Goal: Navigation & Orientation: Understand site structure

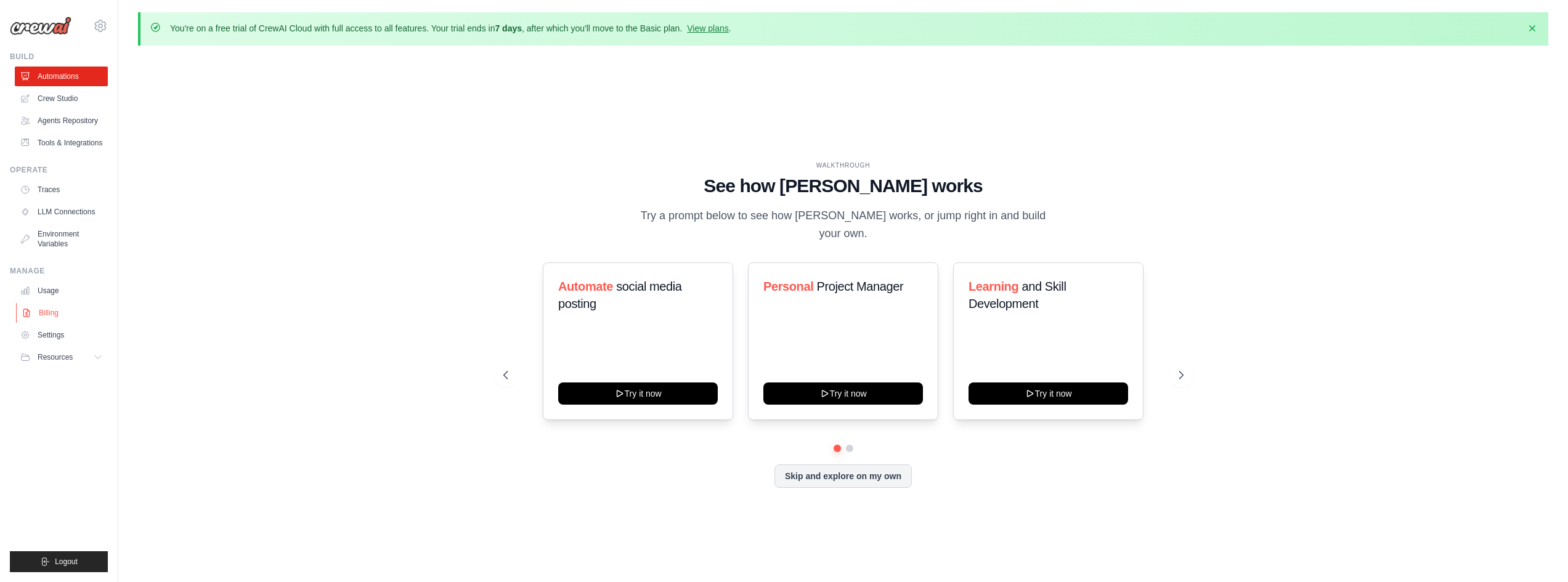
click at [47, 308] on link "Billing" at bounding box center [62, 313] width 93 height 20
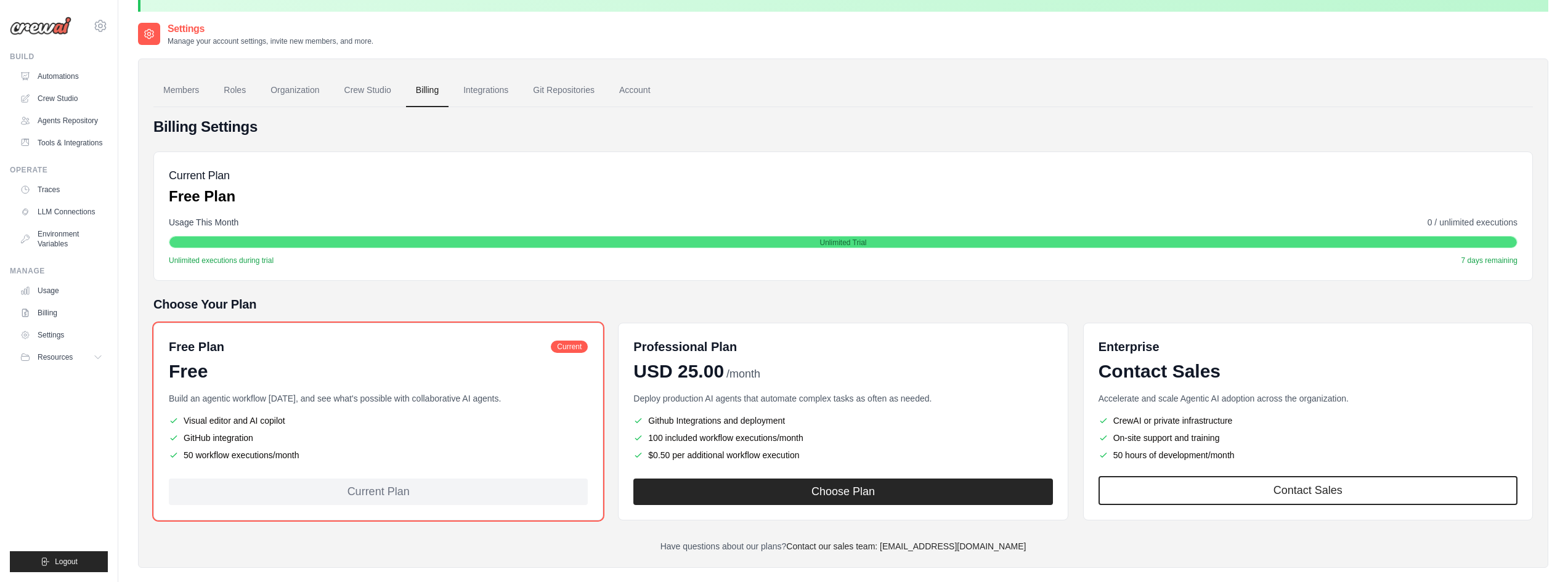
scroll to position [68, 0]
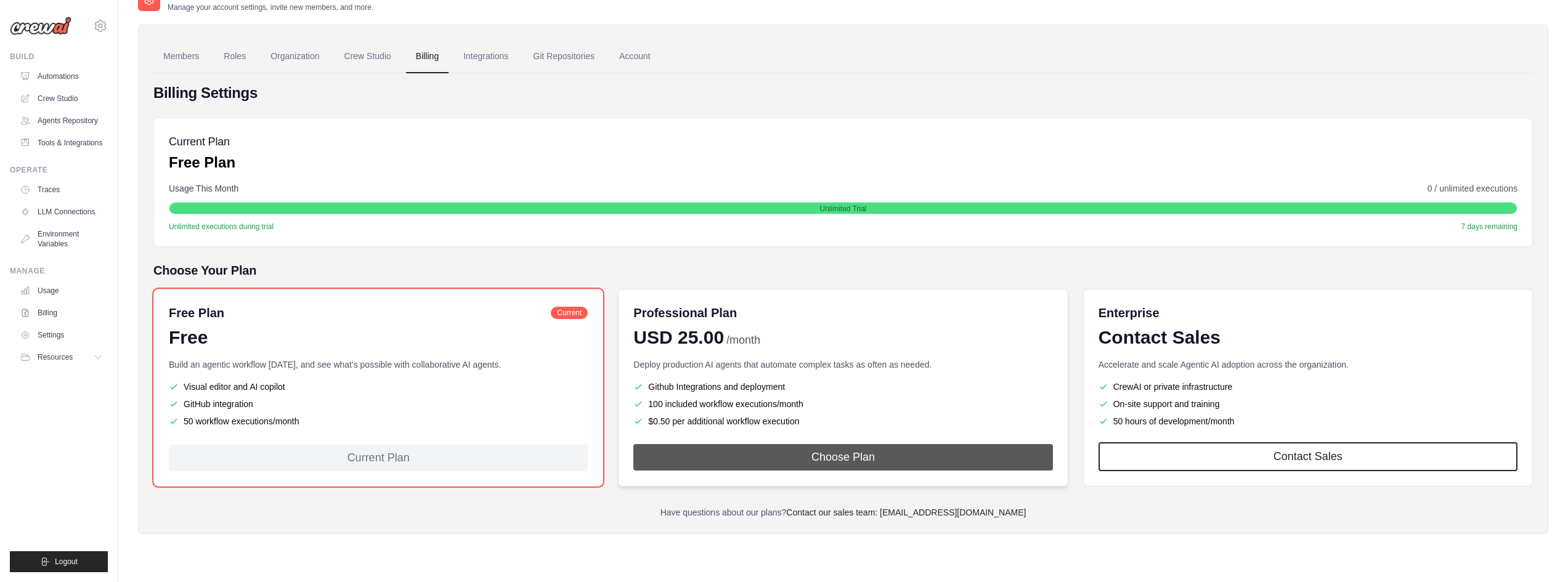
click at [841, 467] on button "Choose Plan" at bounding box center [843, 457] width 419 height 26
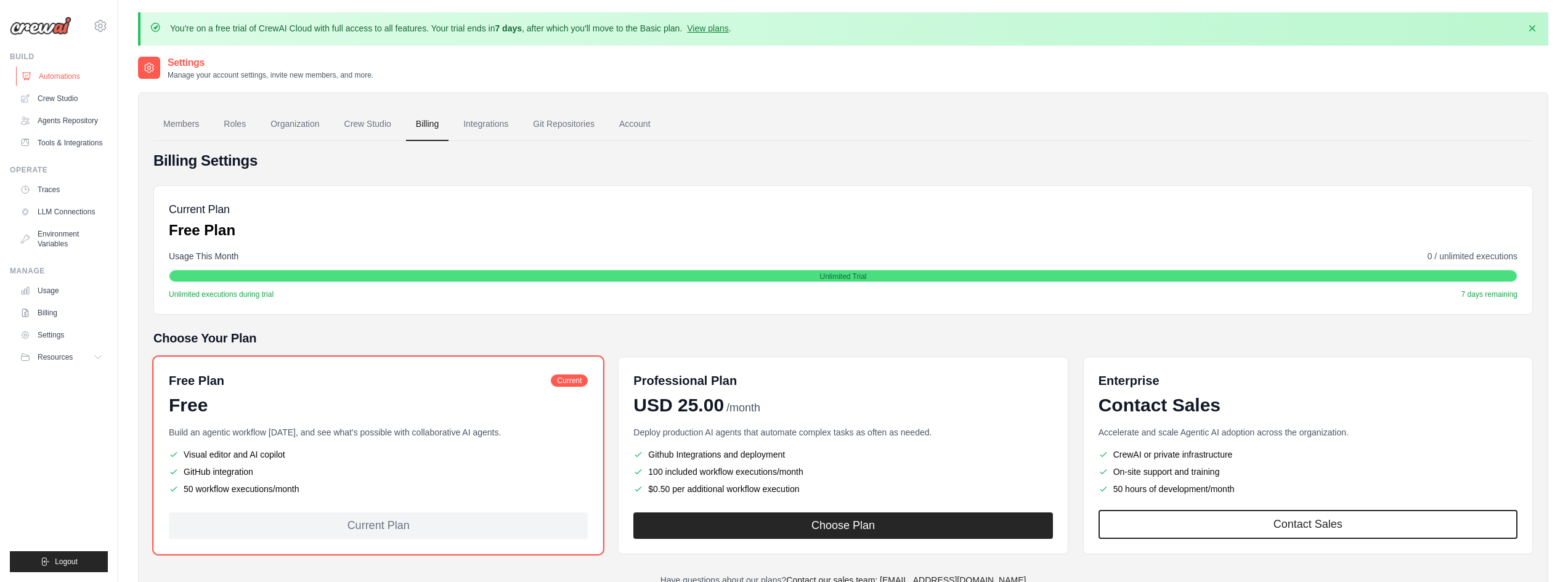
click at [61, 71] on link "Automations" at bounding box center [62, 76] width 93 height 20
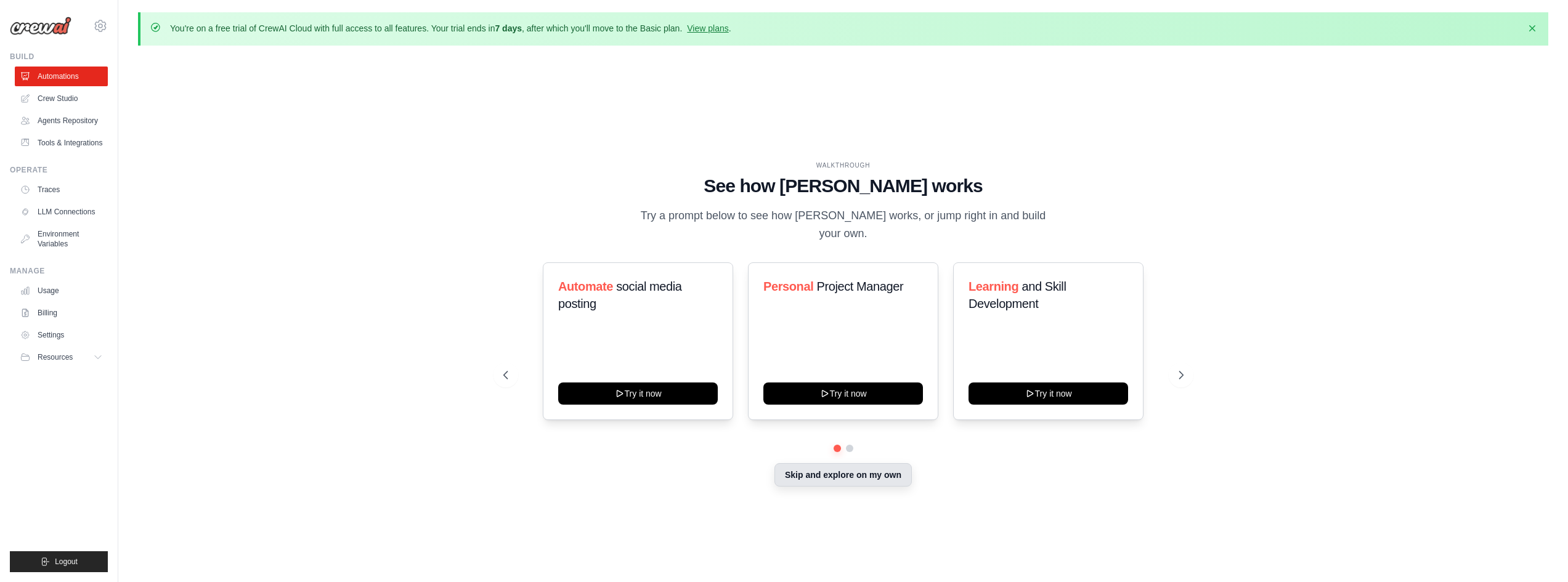
click at [852, 473] on button "Skip and explore on my own" at bounding box center [843, 474] width 138 height 23
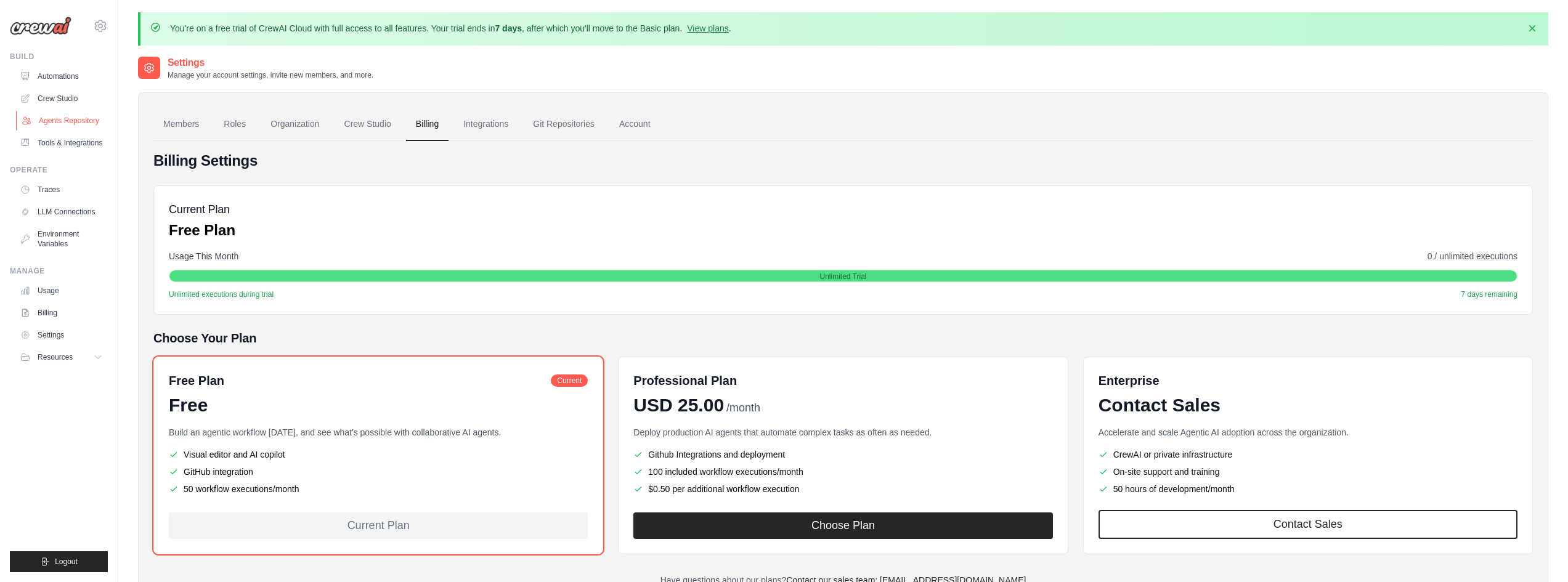
click at [77, 120] on link "Agents Repository" at bounding box center [62, 121] width 93 height 20
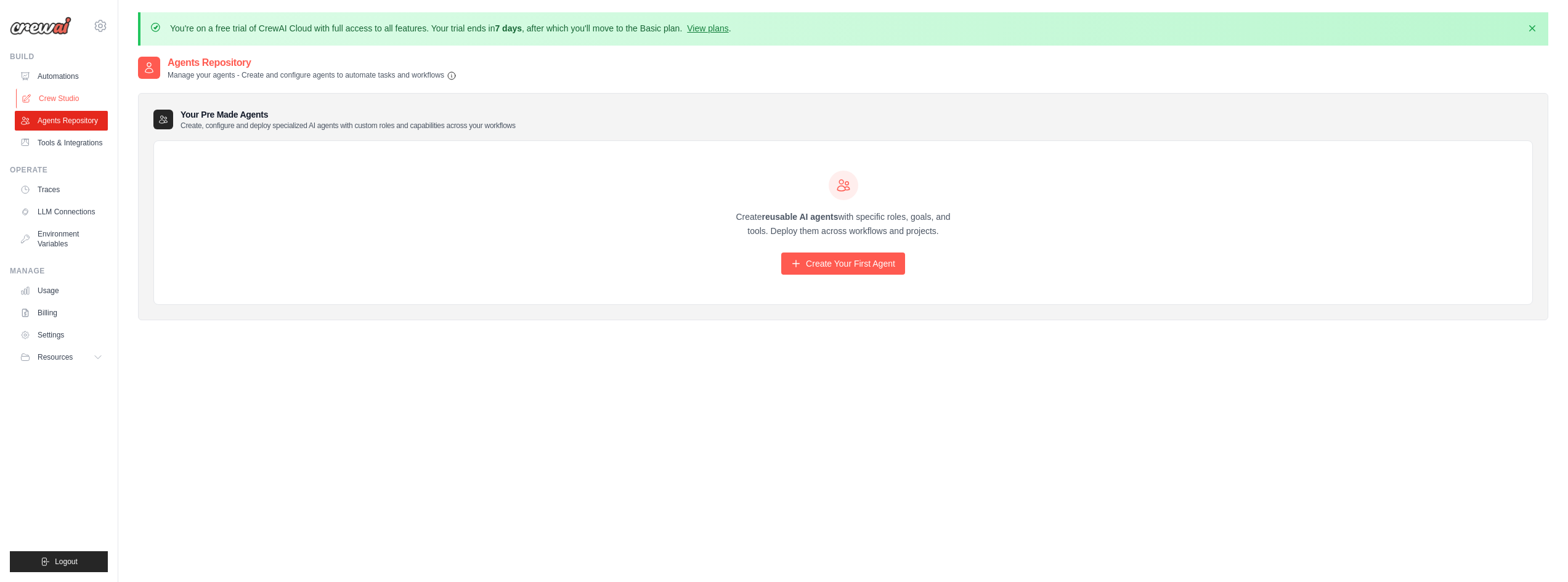
click at [66, 94] on link "Crew Studio" at bounding box center [62, 98] width 93 height 20
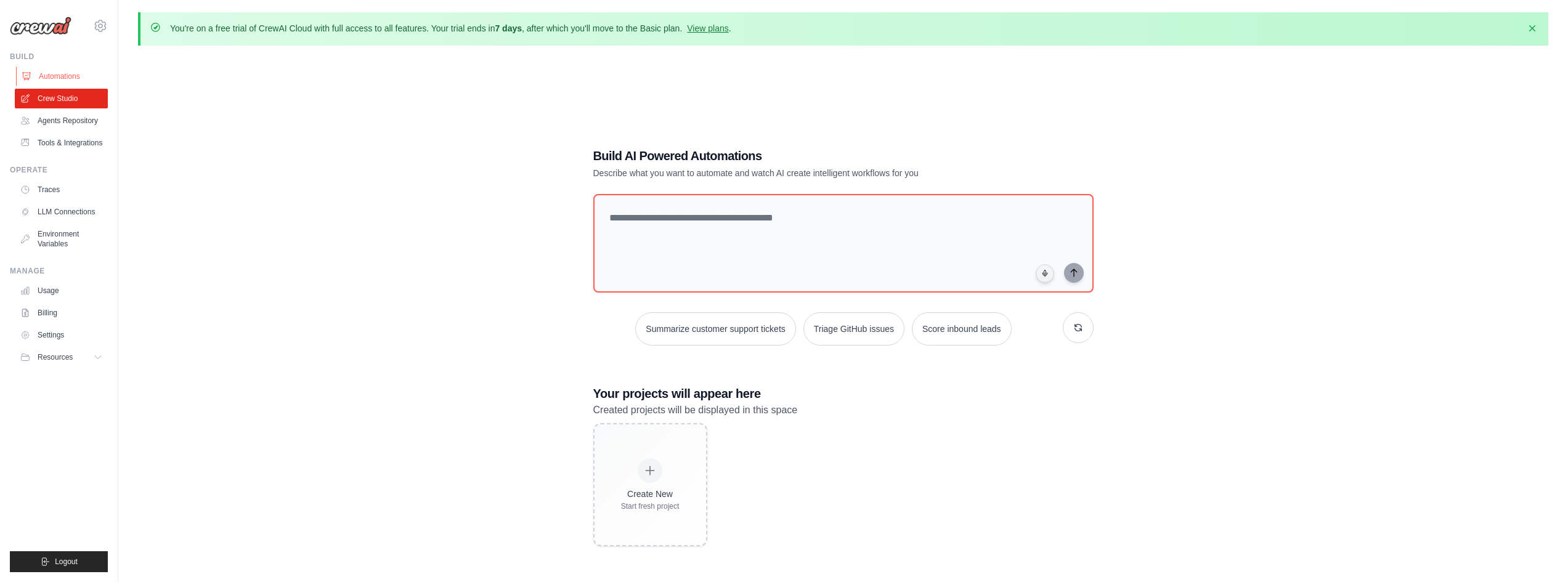
click at [57, 80] on link "Automations" at bounding box center [62, 76] width 93 height 20
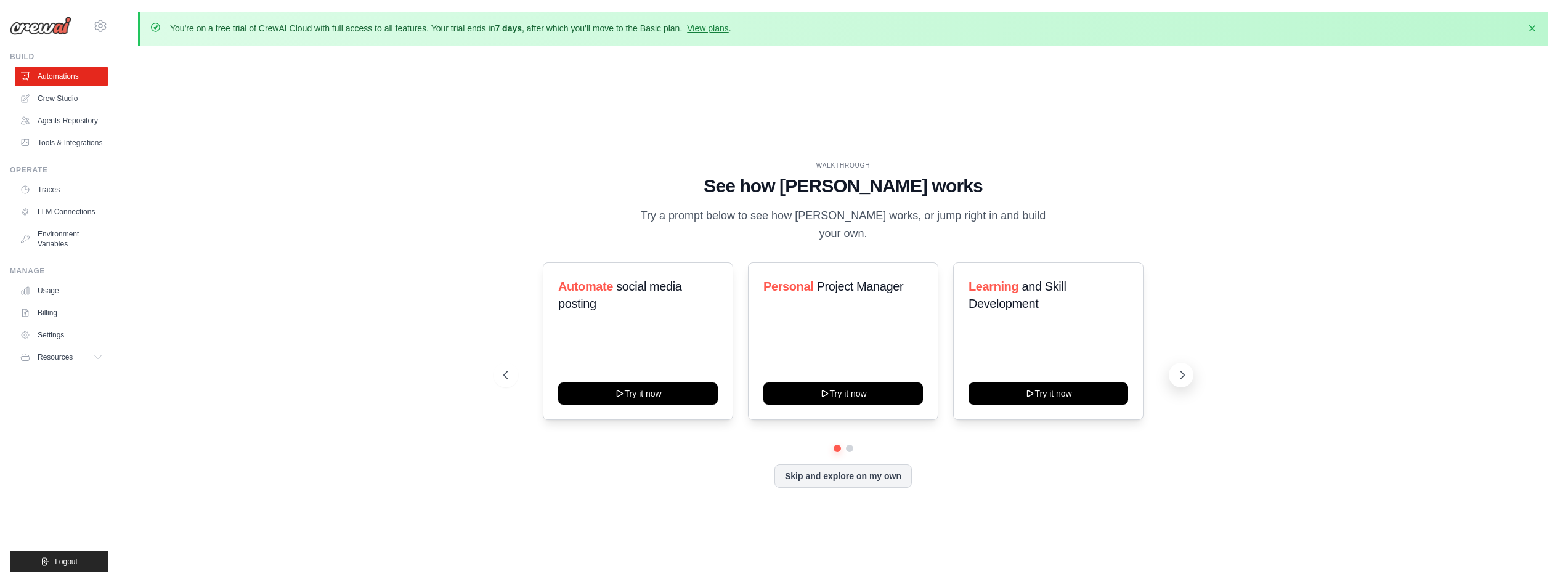
click at [1183, 369] on icon at bounding box center [1182, 375] width 12 height 12
click at [1023, 279] on span "and Meal Planner" at bounding box center [1058, 286] width 92 height 14
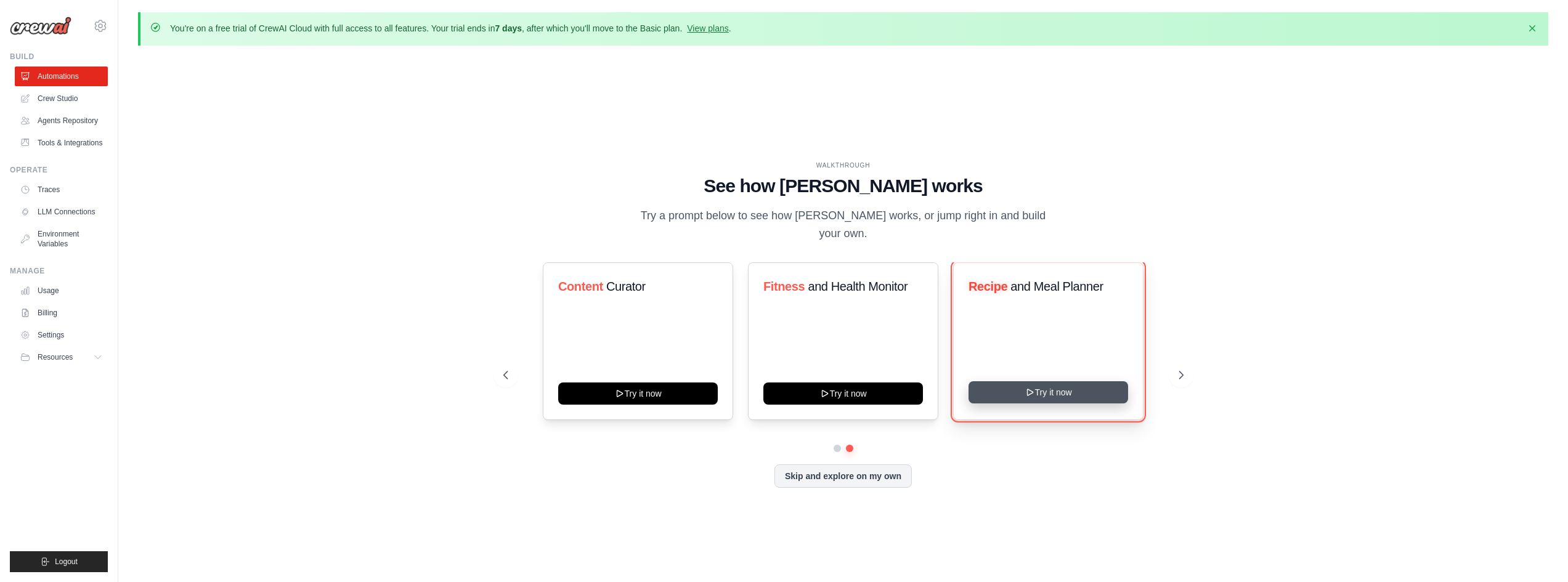
click at [1046, 388] on button "Try it now" at bounding box center [1048, 392] width 160 height 22
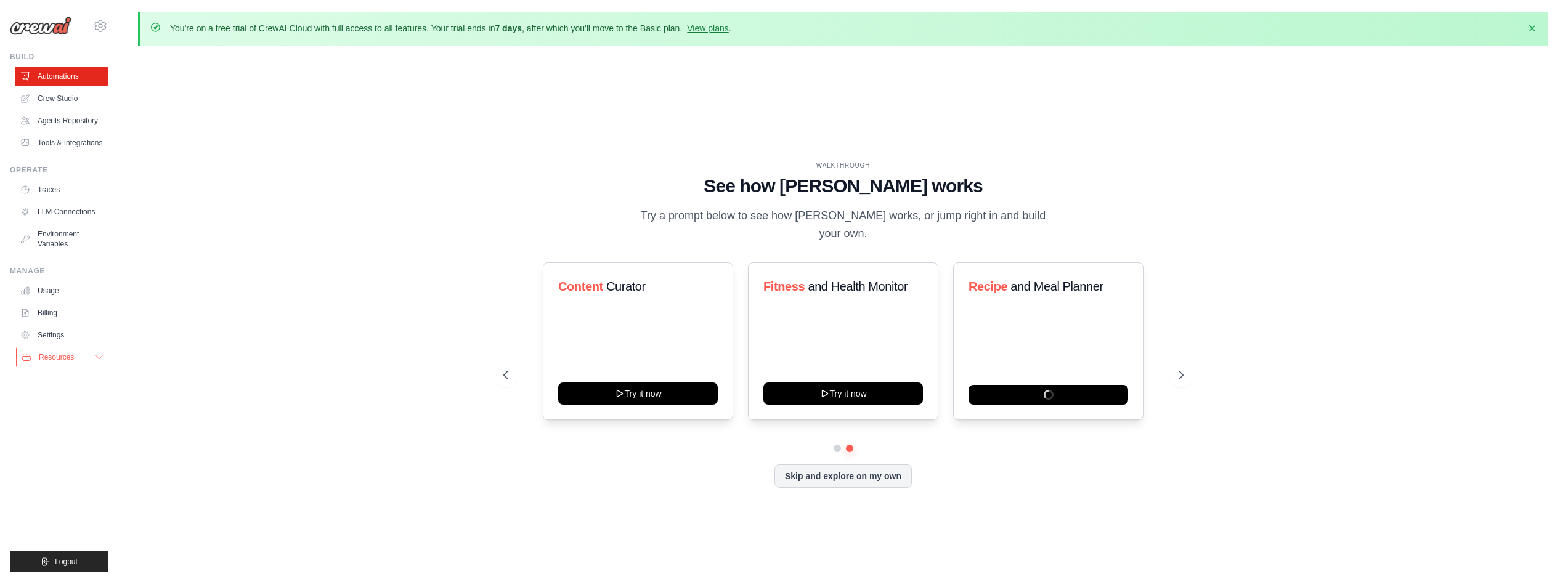
click at [71, 357] on span "Resources" at bounding box center [56, 357] width 35 height 10
click at [61, 98] on link "Crew Studio" at bounding box center [62, 98] width 93 height 20
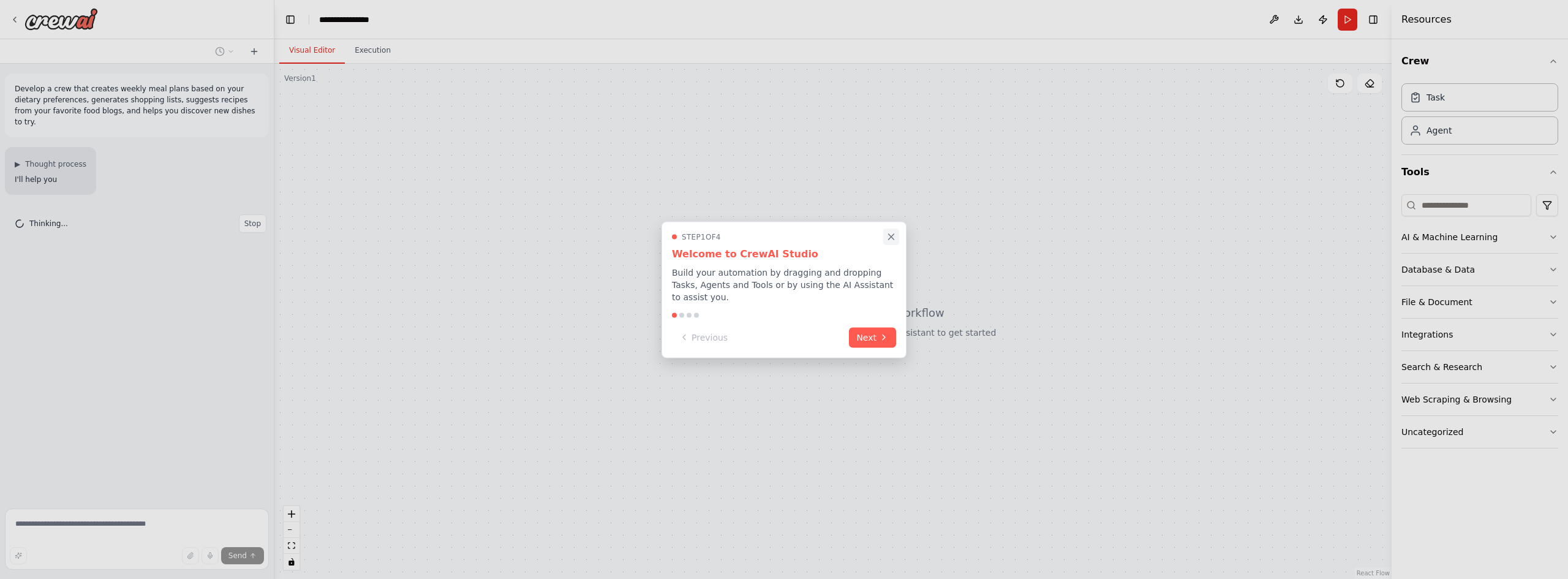
click at [892, 242] on icon "Close walkthrough" at bounding box center [891, 236] width 11 height 11
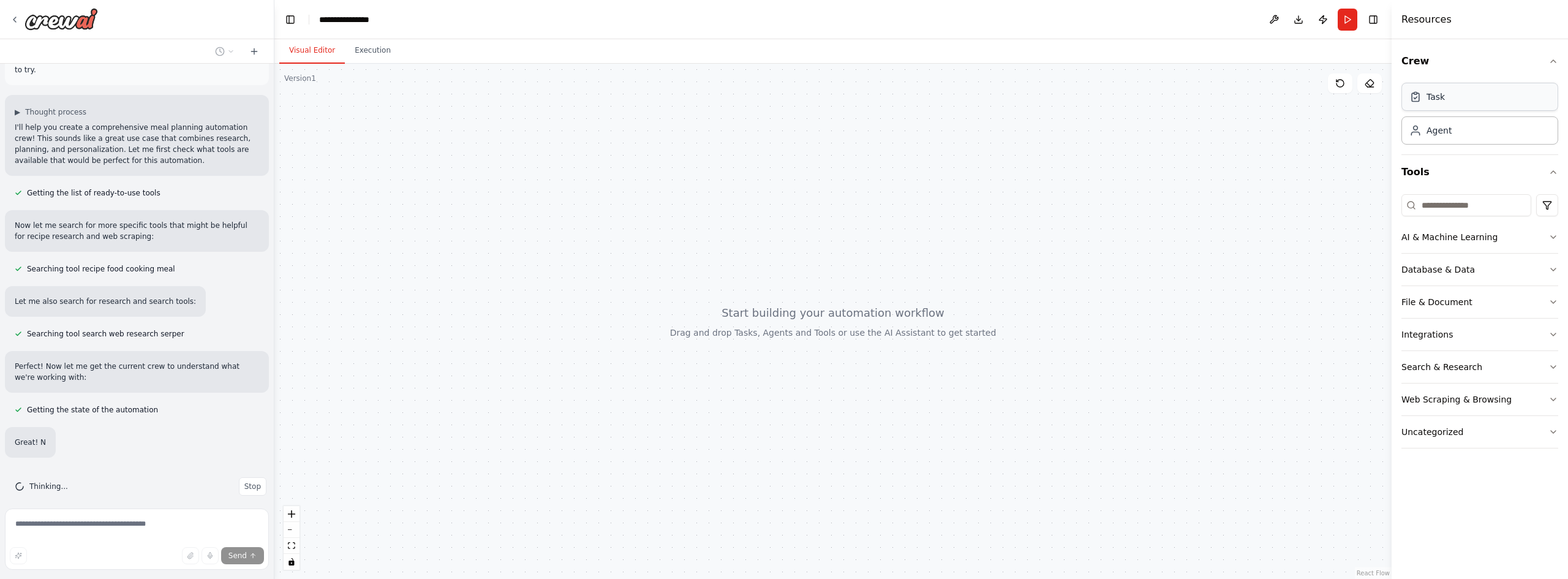
click at [1468, 99] on div "Task" at bounding box center [1480, 96] width 156 height 28
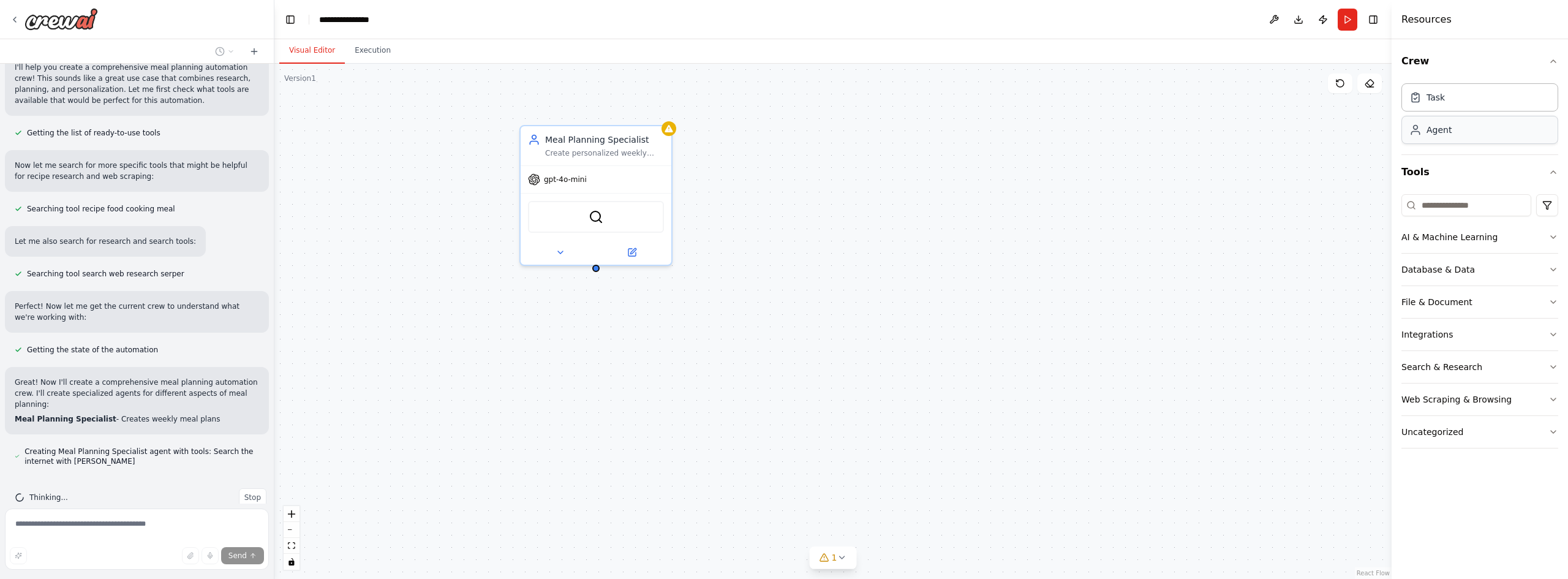
click at [1466, 127] on div "Agent" at bounding box center [1480, 129] width 156 height 28
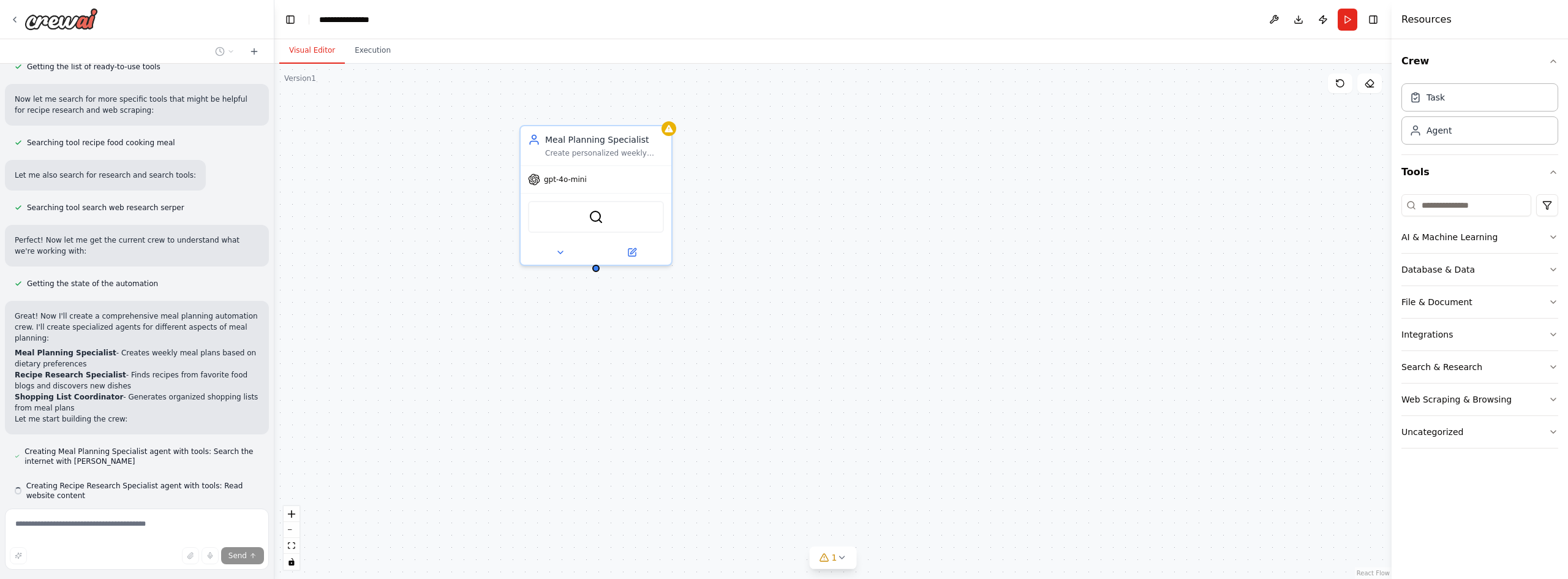
scroll to position [213, 0]
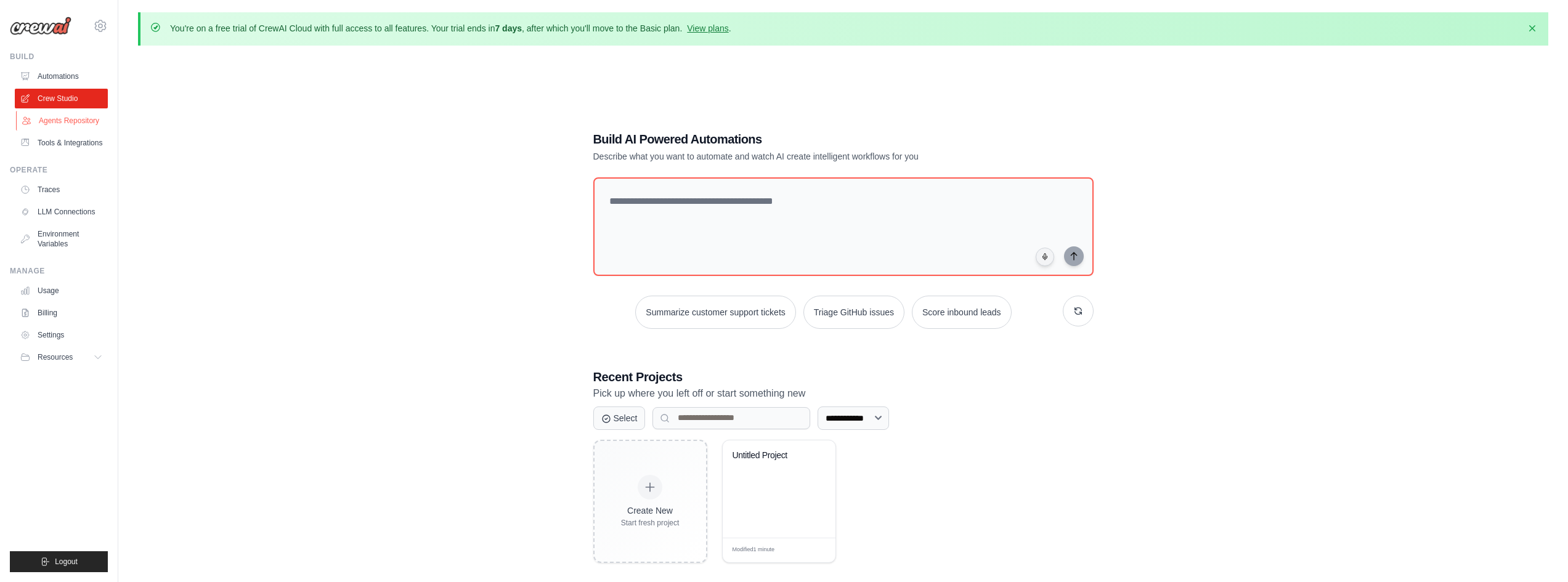
click at [50, 124] on link "Agents Repository" at bounding box center [62, 121] width 93 height 20
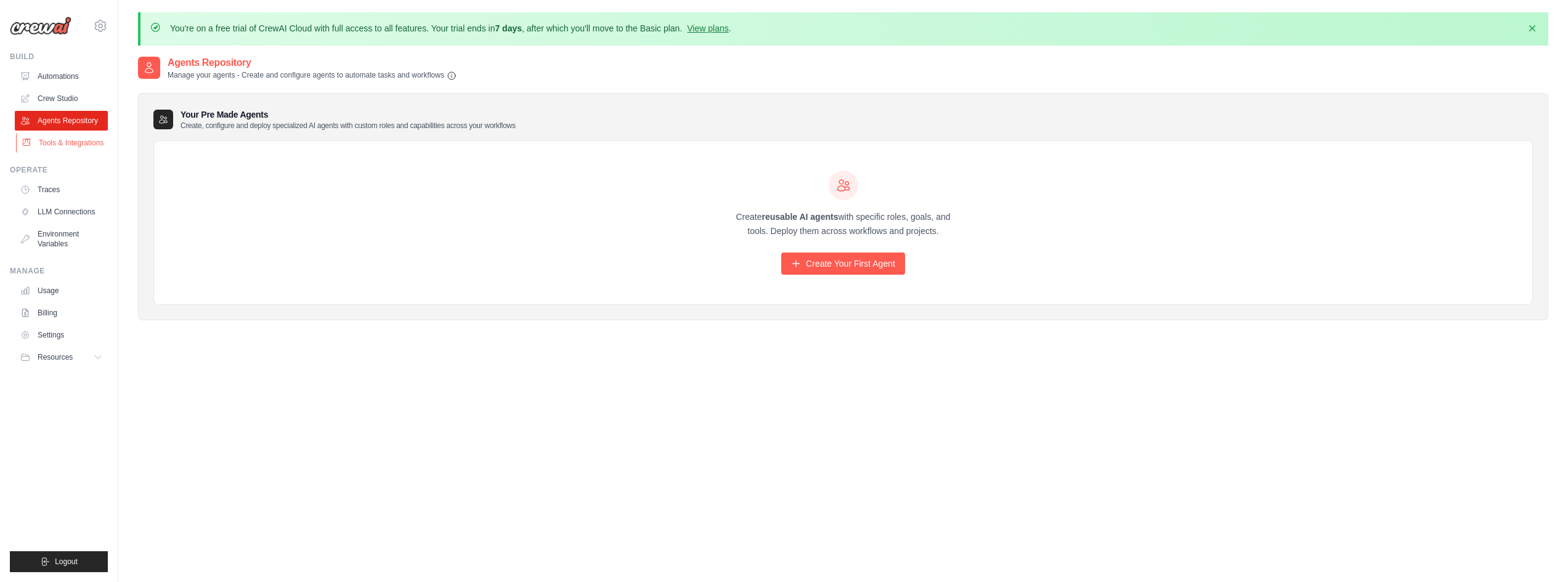
click at [50, 145] on link "Tools & Integrations" at bounding box center [62, 143] width 93 height 20
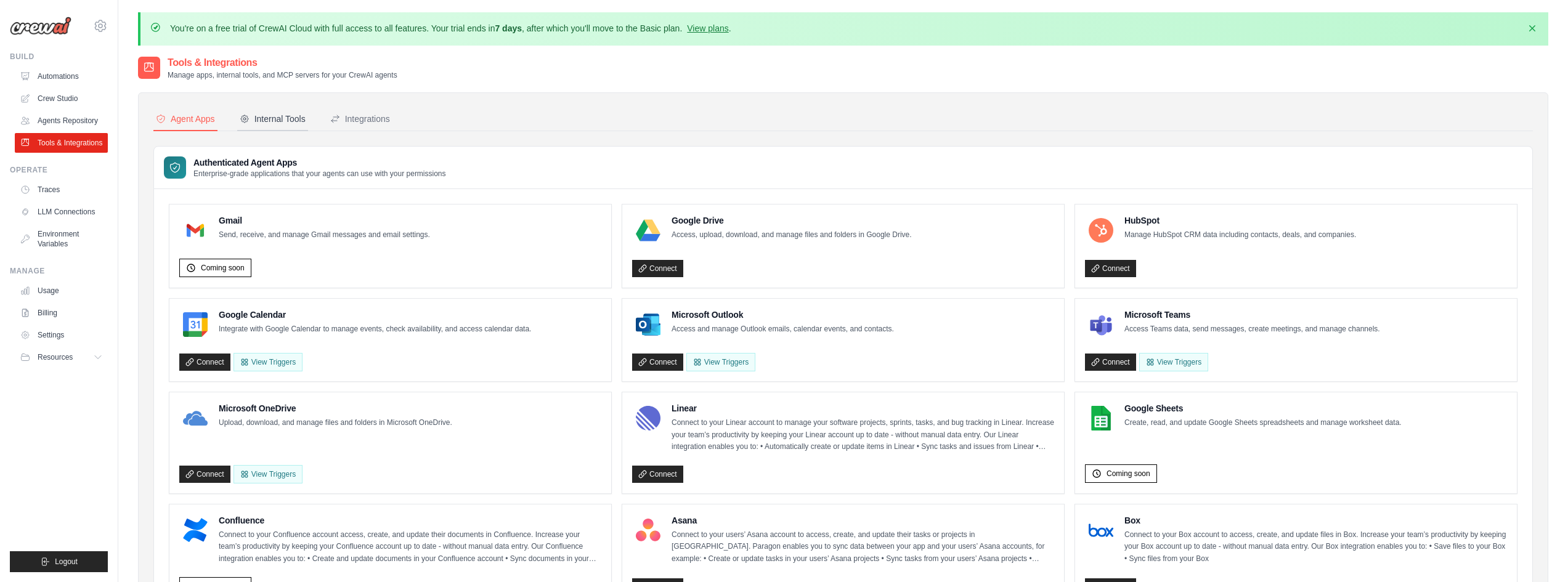
click at [268, 121] on div "Internal Tools" at bounding box center [272, 119] width 66 height 12
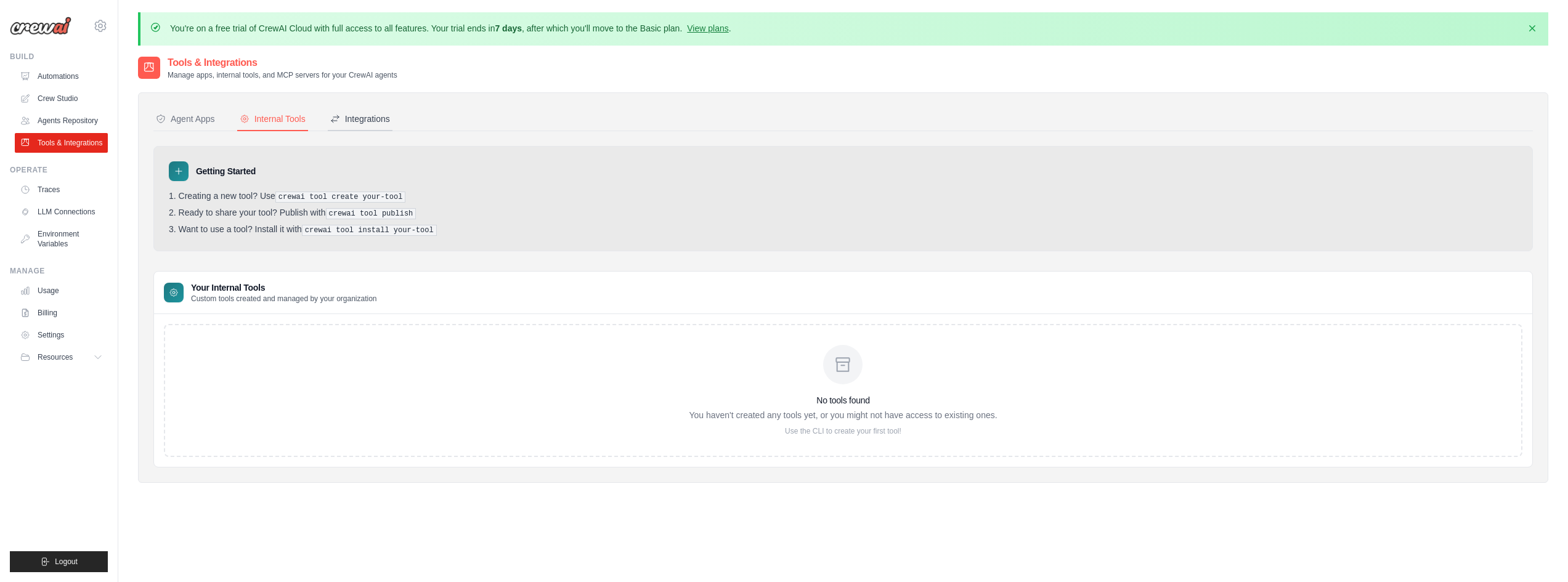
click at [374, 115] on div "Integrations" at bounding box center [360, 119] width 60 height 12
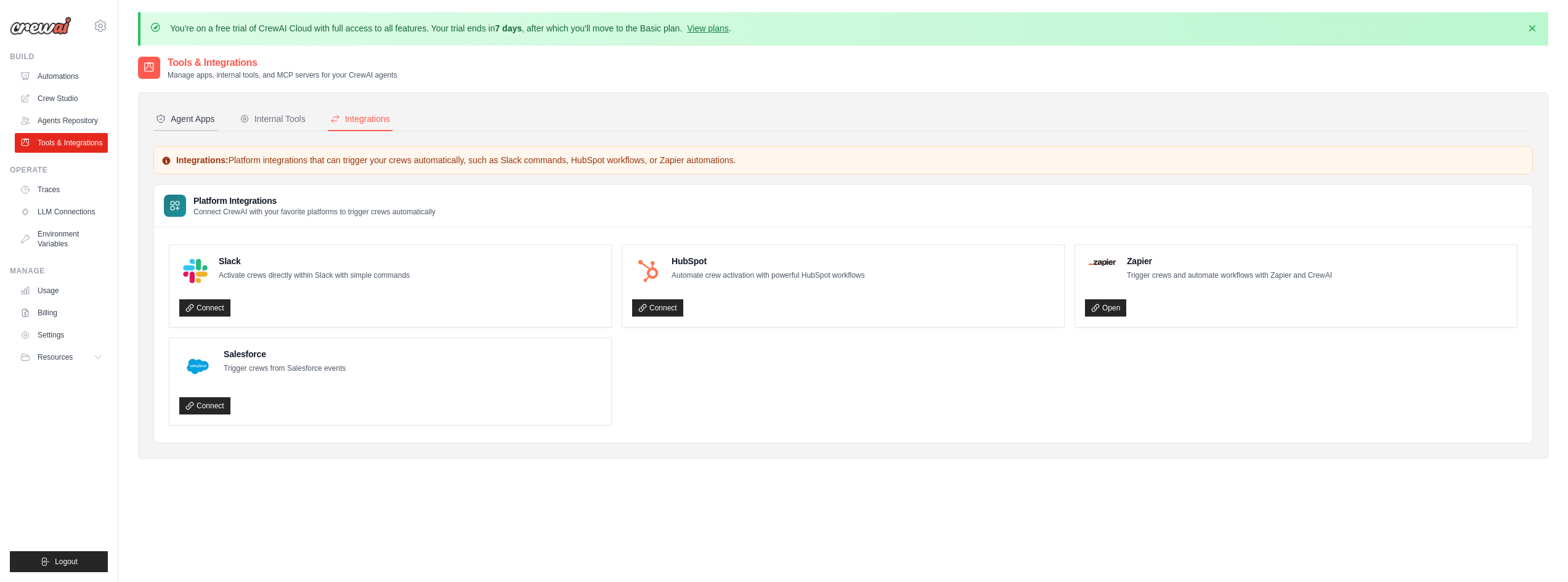
click at [200, 124] on div "Agent Apps" at bounding box center [185, 119] width 59 height 12
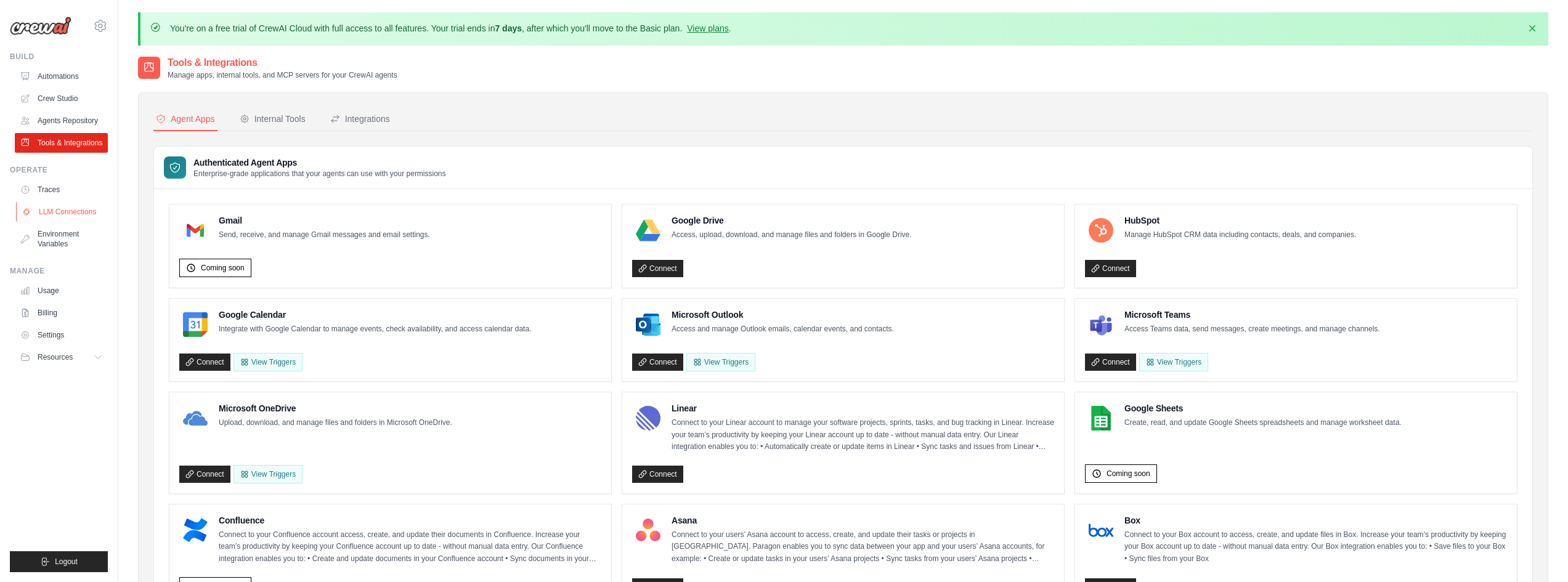
click at [69, 209] on link "LLM Connections" at bounding box center [62, 211] width 93 height 20
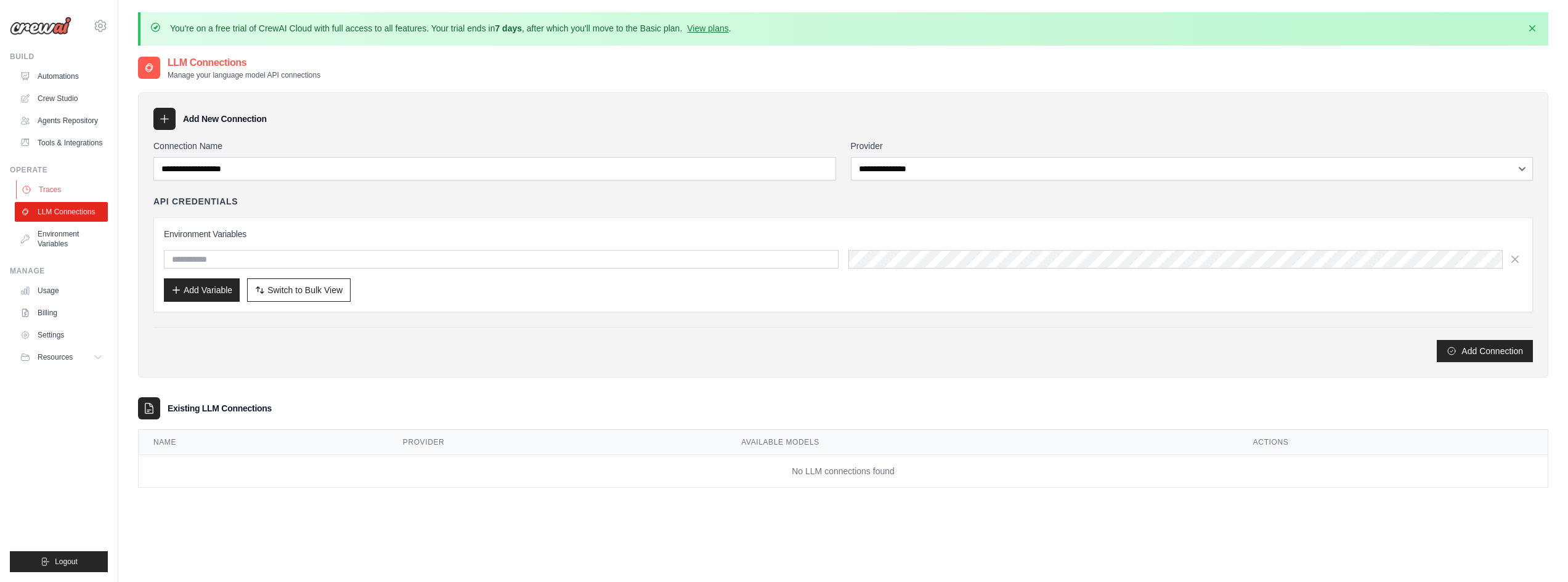
click at [56, 194] on link "Traces" at bounding box center [62, 189] width 93 height 20
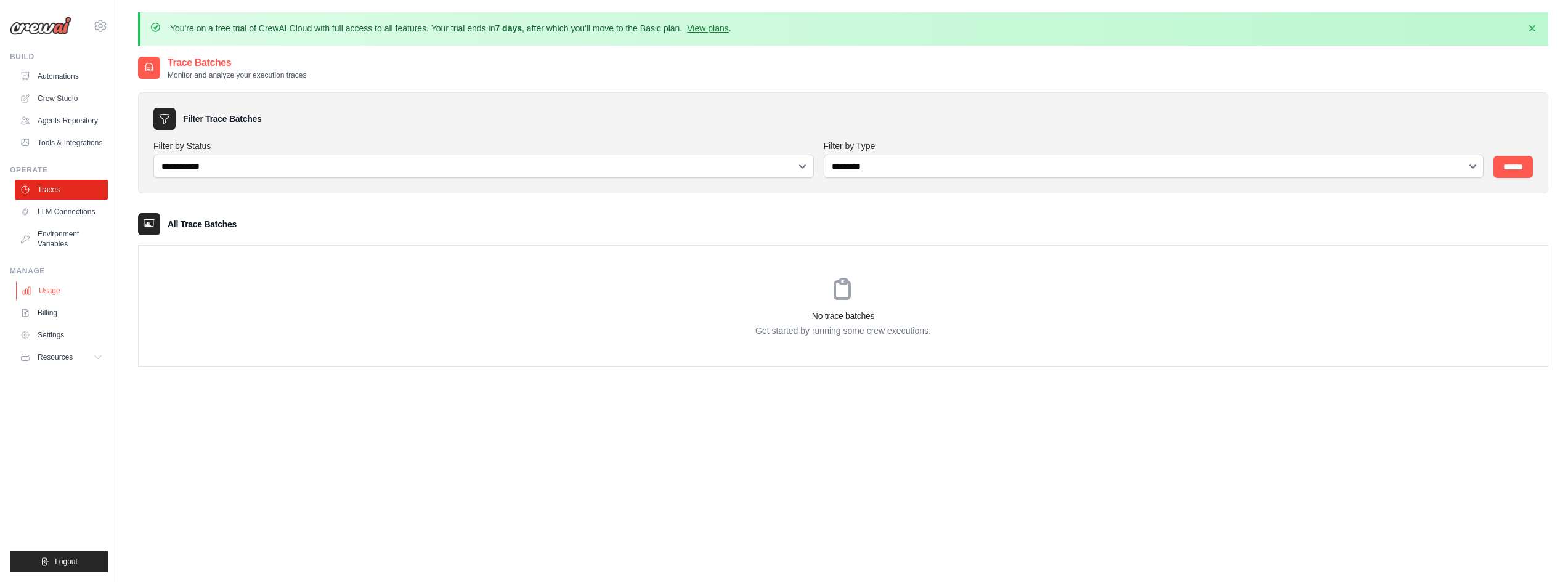
click at [61, 292] on link "Usage" at bounding box center [62, 291] width 93 height 20
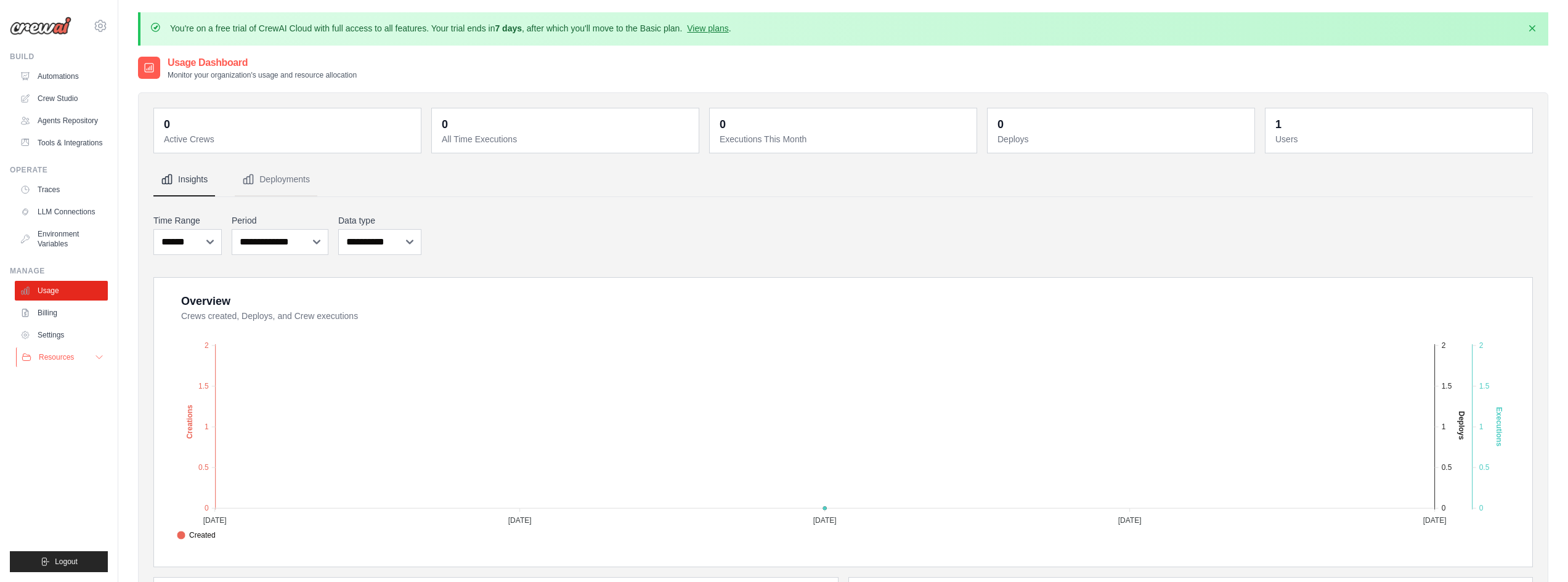
click at [58, 356] on span "Resources" at bounding box center [56, 357] width 35 height 10
click at [78, 81] on link "Automations" at bounding box center [62, 76] width 93 height 20
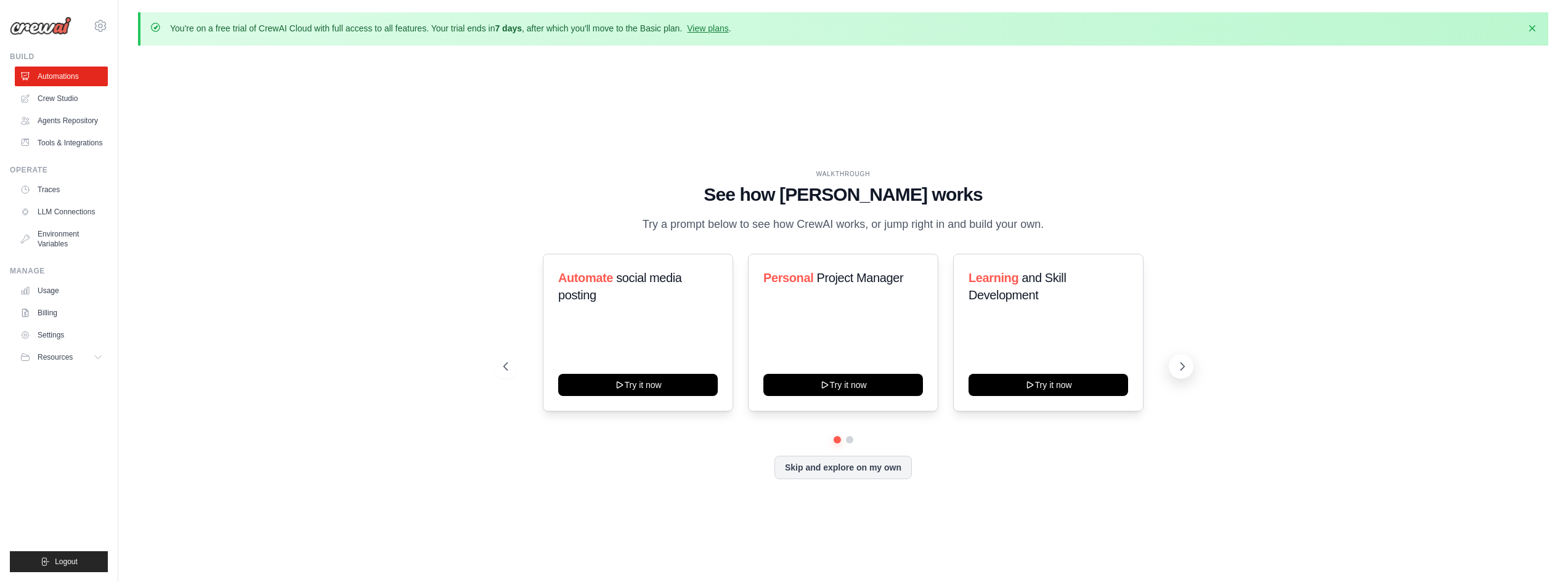
click at [1182, 371] on icon at bounding box center [1182, 367] width 12 height 12
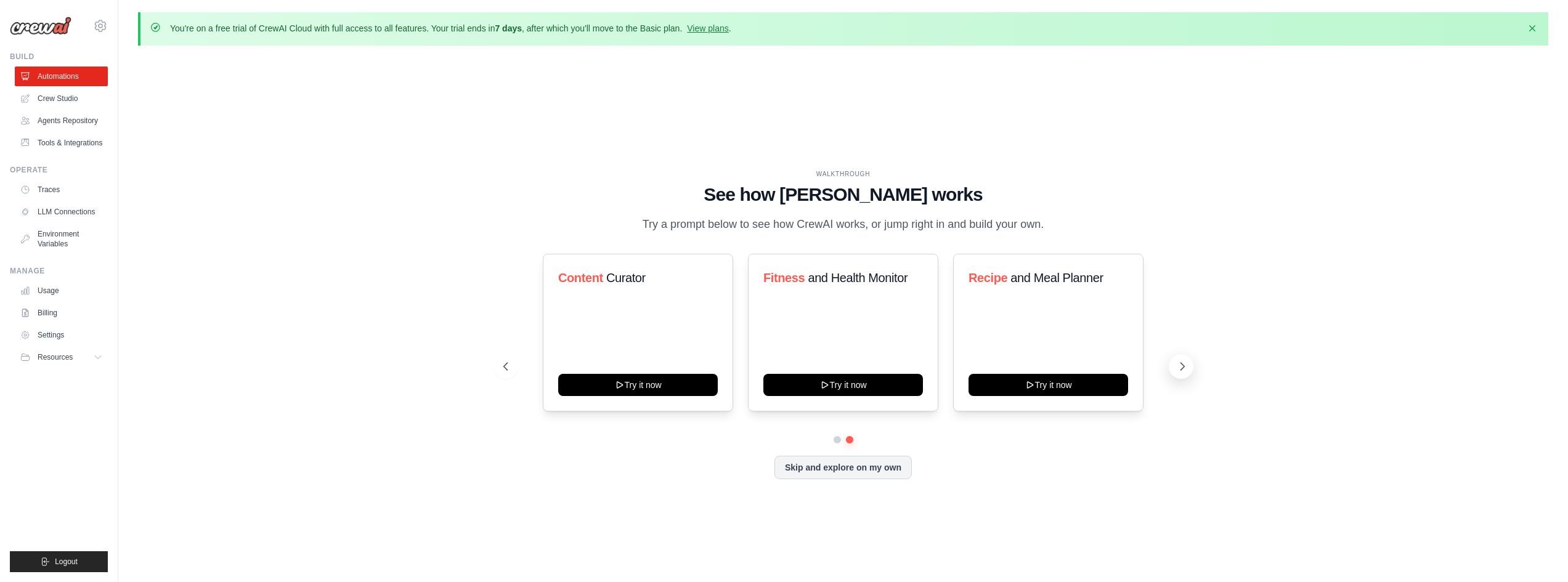
click at [1182, 371] on icon at bounding box center [1182, 367] width 12 height 12
